Goal: Find specific page/section: Find specific page/section

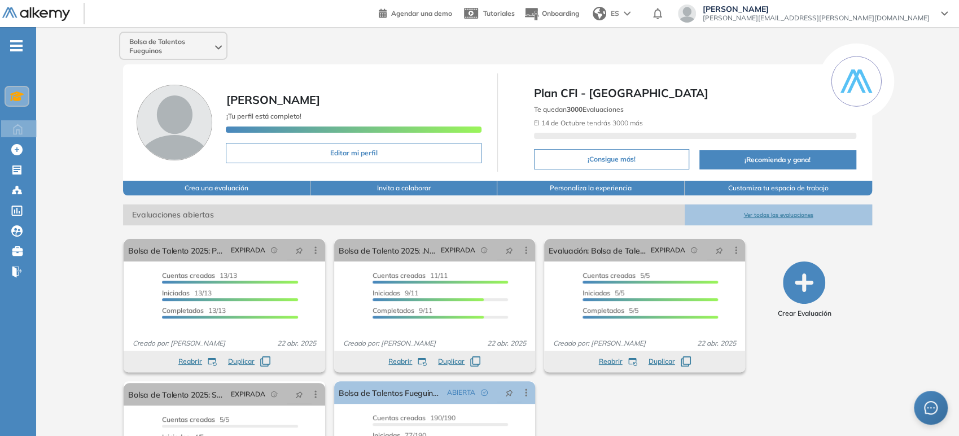
click at [9, 97] on div at bounding box center [17, 96] width 23 height 19
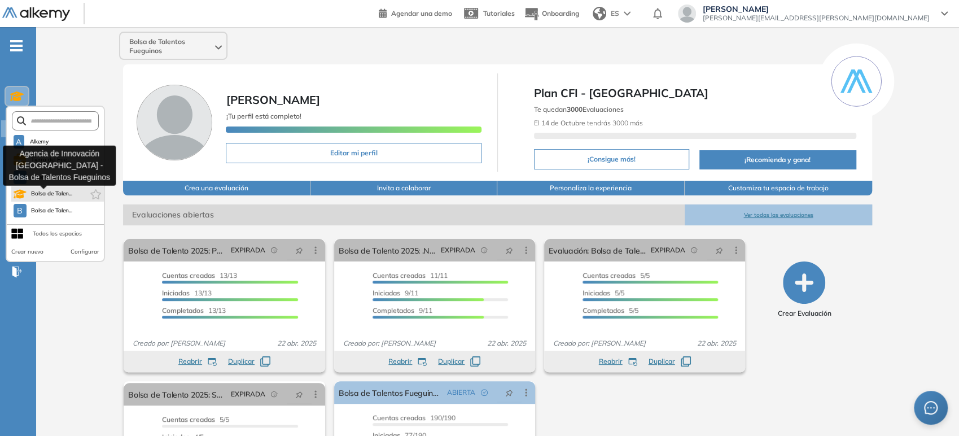
click at [50, 197] on span "Bolsa de Talen..." at bounding box center [52, 193] width 42 height 9
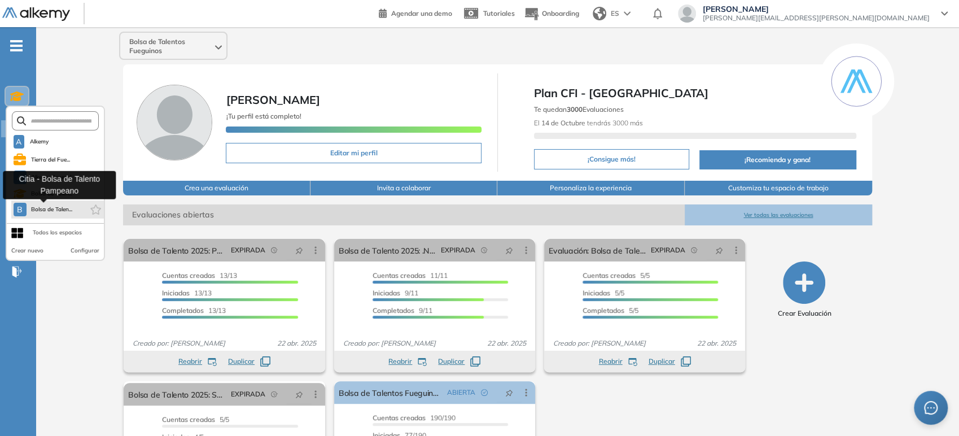
click at [54, 212] on span "Bolsa de Talen..." at bounding box center [52, 209] width 42 height 9
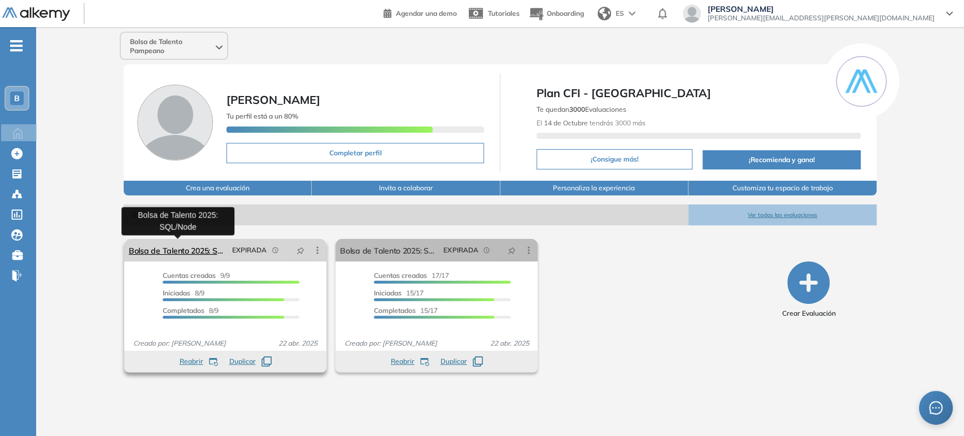
click at [207, 250] on link "Bolsa de Talento 2025: SQL/Node" at bounding box center [178, 250] width 99 height 23
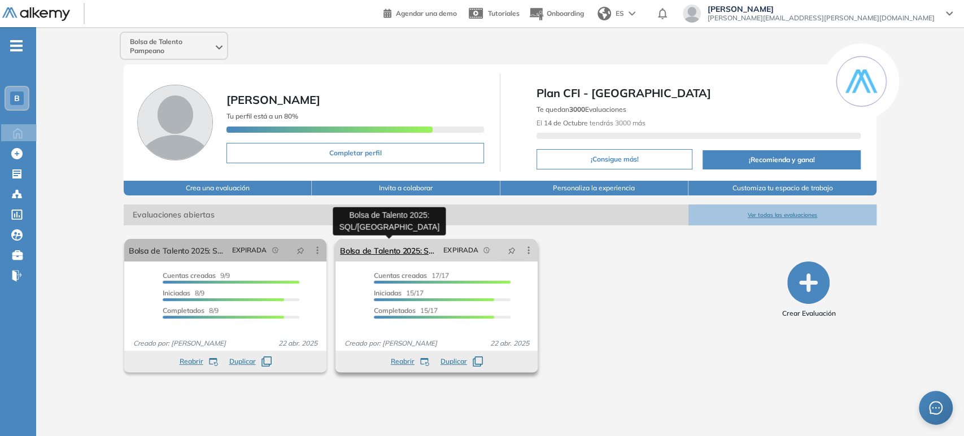
click at [409, 254] on link "Bolsa de Talento 2025: SQL/[GEOGRAPHIC_DATA]" at bounding box center [389, 250] width 99 height 23
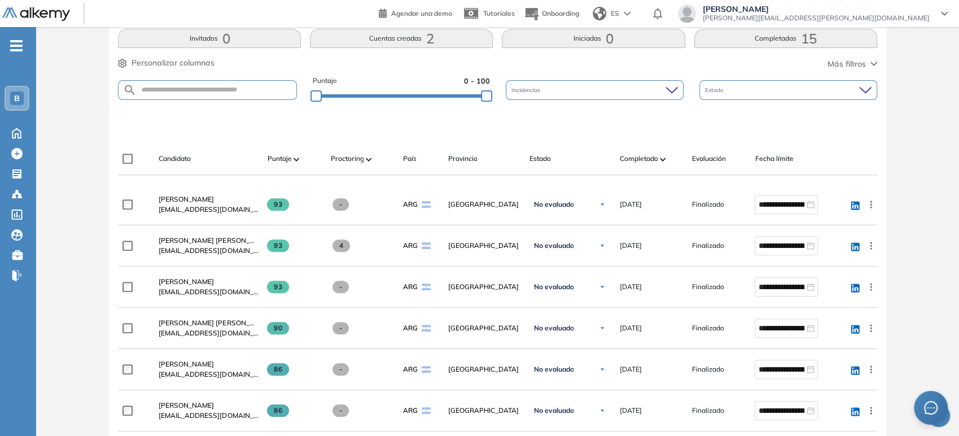
scroll to position [266, 0]
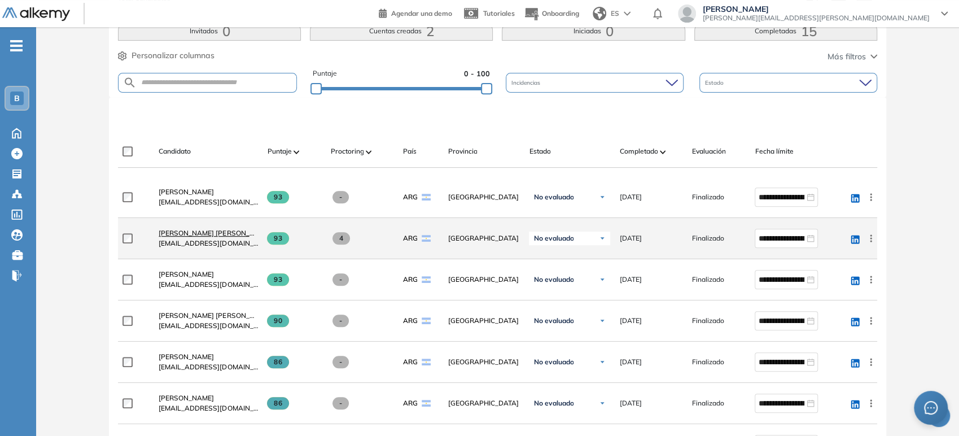
click at [203, 232] on span "[PERSON_NAME] [PERSON_NAME]" at bounding box center [215, 233] width 112 height 8
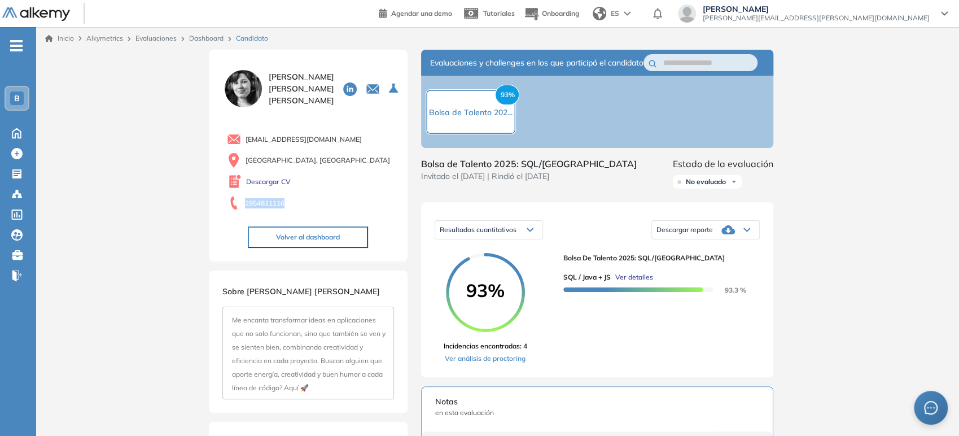
drag, startPoint x: 289, startPoint y: 205, endPoint x: 245, endPoint y: 200, distance: 44.4
click at [245, 200] on div "2954811116" at bounding box center [310, 202] width 167 height 15
copy span "2954811116"
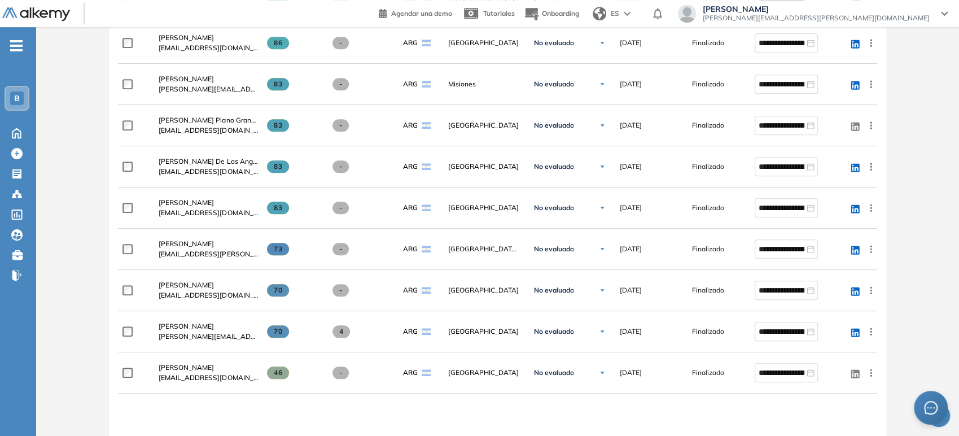
scroll to position [675, 0]
